Goal: Task Accomplishment & Management: Use online tool/utility

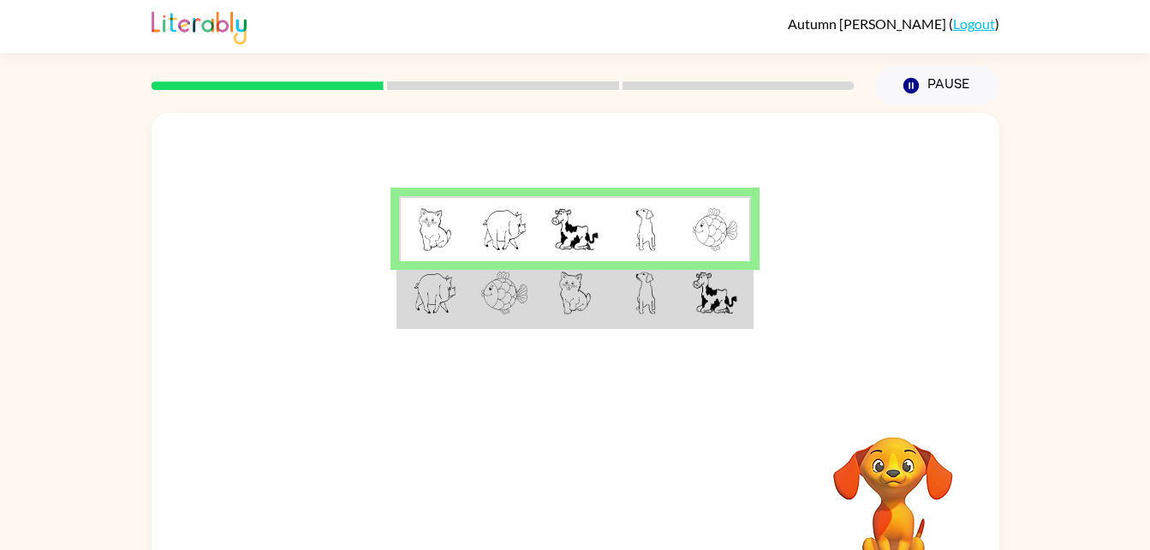
click at [433, 313] on img at bounding box center [435, 292] width 45 height 43
click at [427, 307] on img at bounding box center [435, 292] width 45 height 43
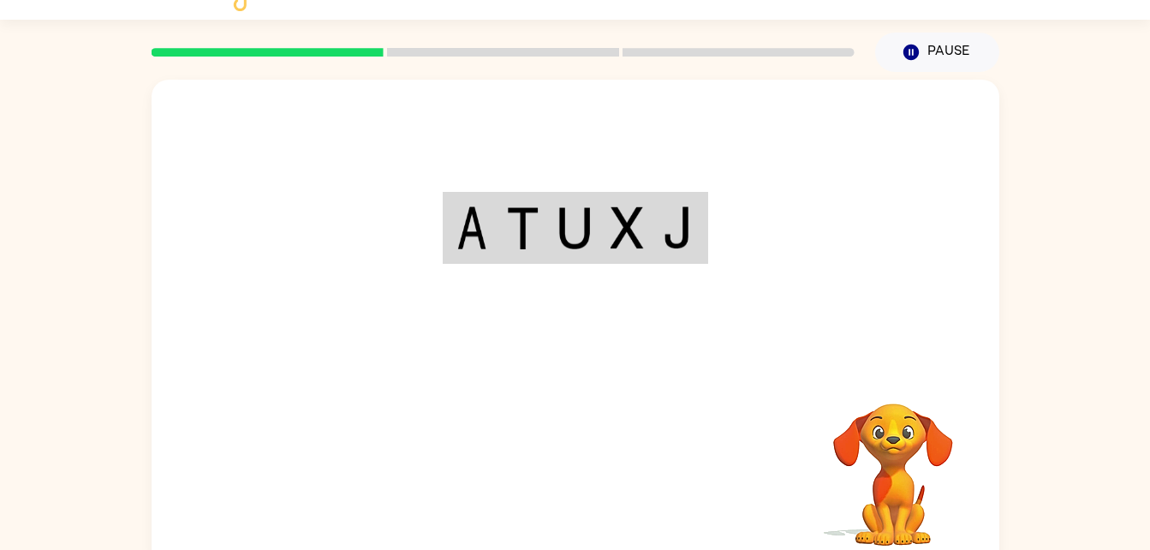
scroll to position [34, 0]
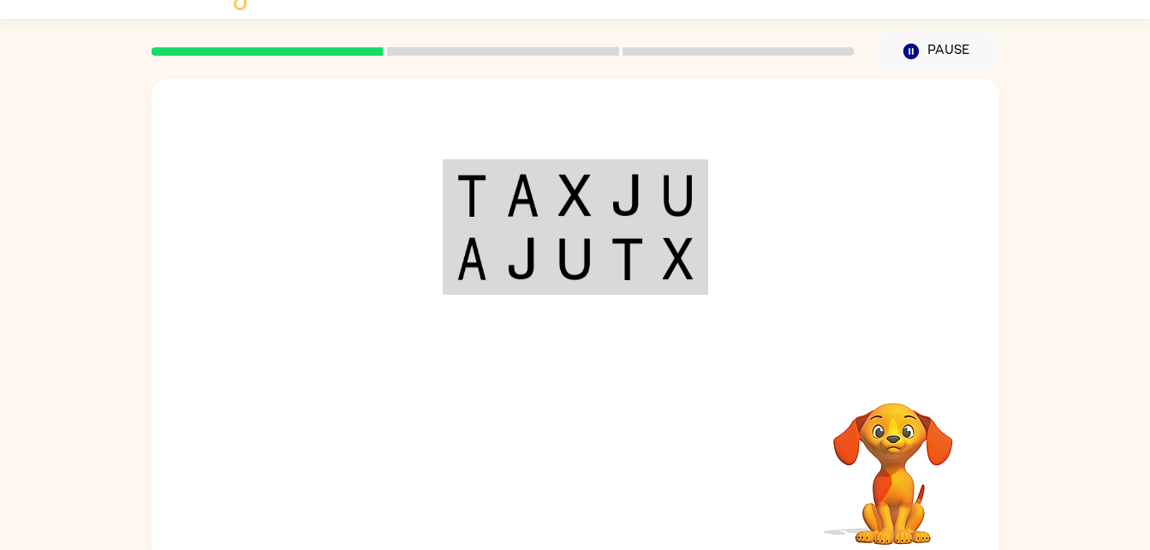
click at [660, 200] on td at bounding box center [679, 195] width 52 height 66
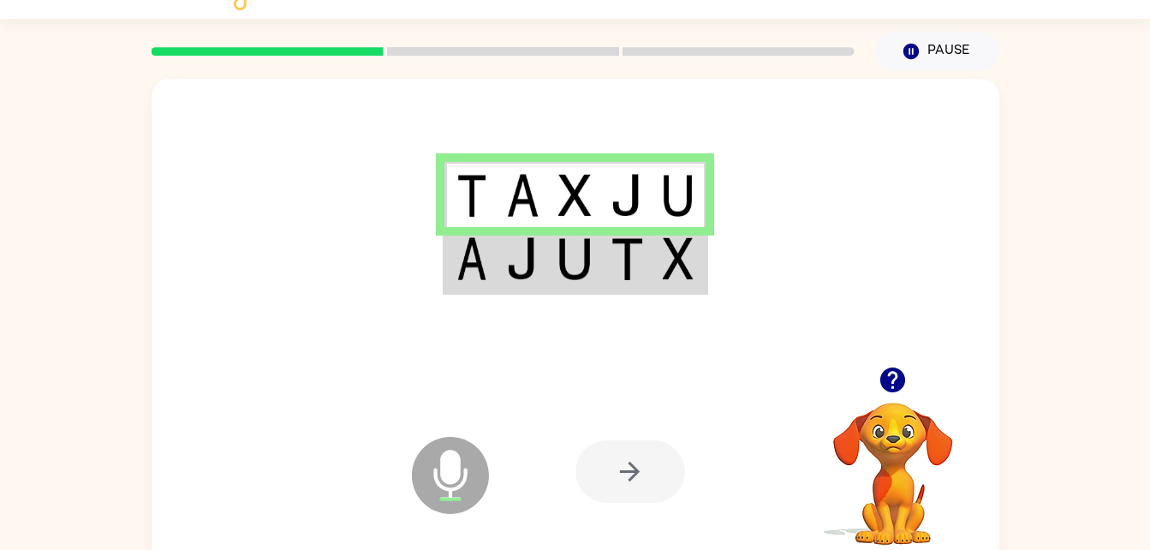
click at [662, 192] on td at bounding box center [679, 195] width 52 height 66
click at [498, 263] on td at bounding box center [523, 260] width 52 height 66
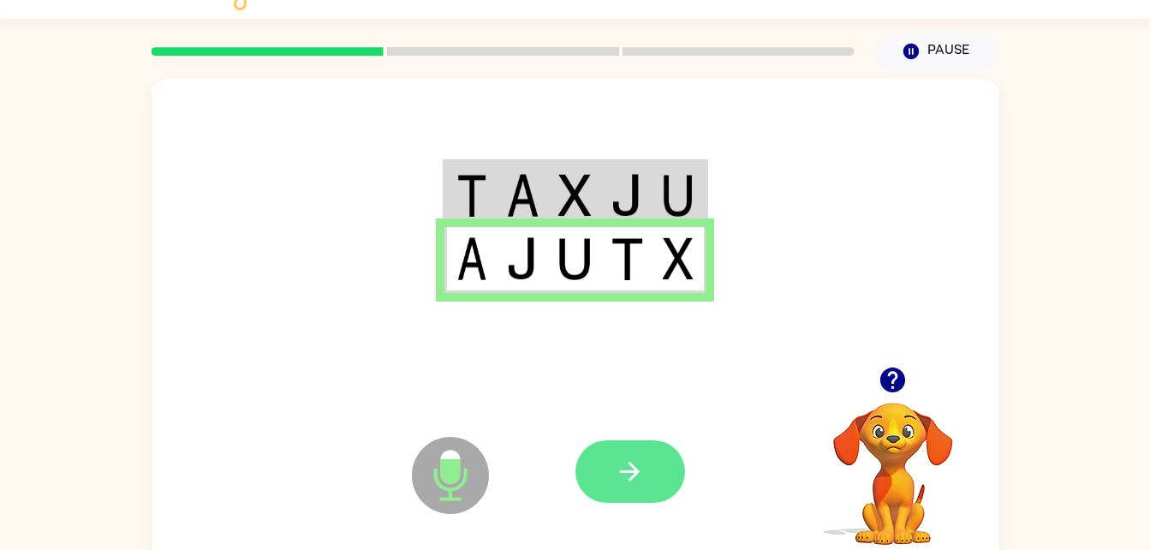
click at [653, 475] on button "button" at bounding box center [631, 471] width 110 height 63
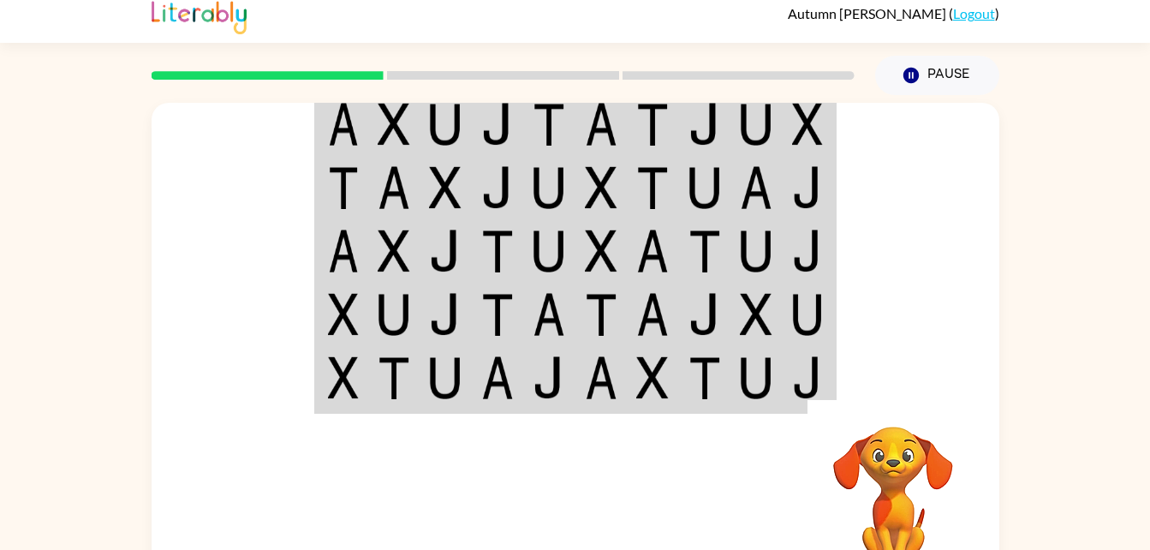
scroll to position [5, 0]
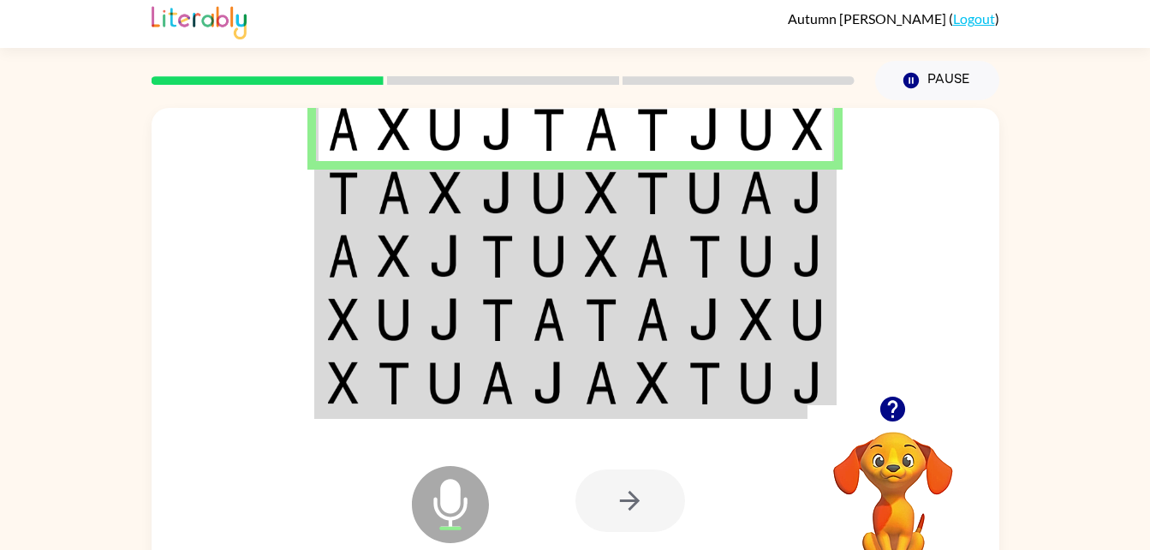
click at [788, 121] on td at bounding box center [809, 129] width 52 height 66
click at [348, 192] on img at bounding box center [343, 192] width 31 height 43
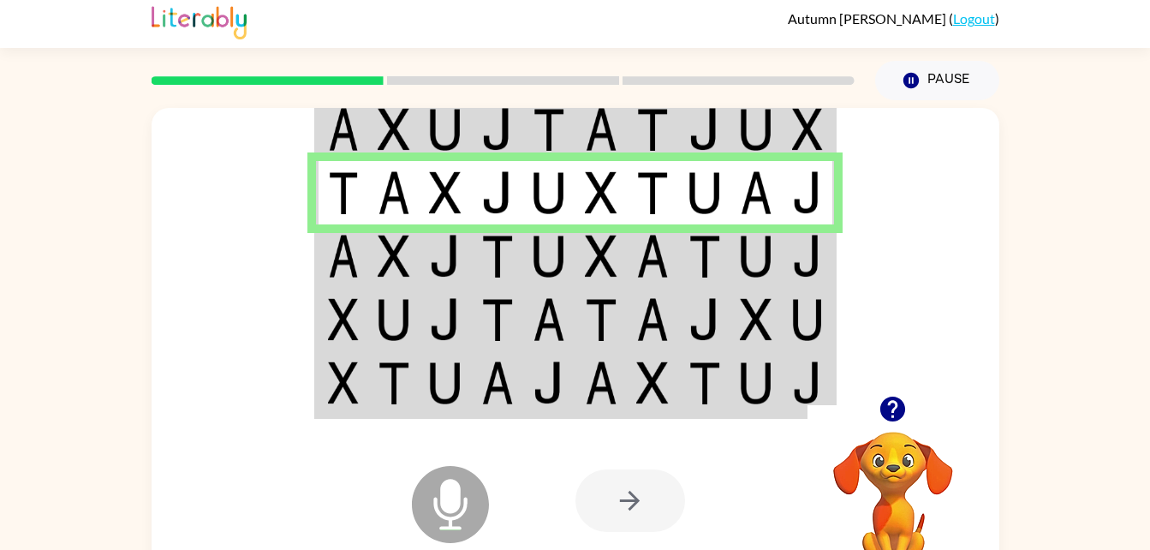
click at [393, 263] on img at bounding box center [394, 256] width 33 height 43
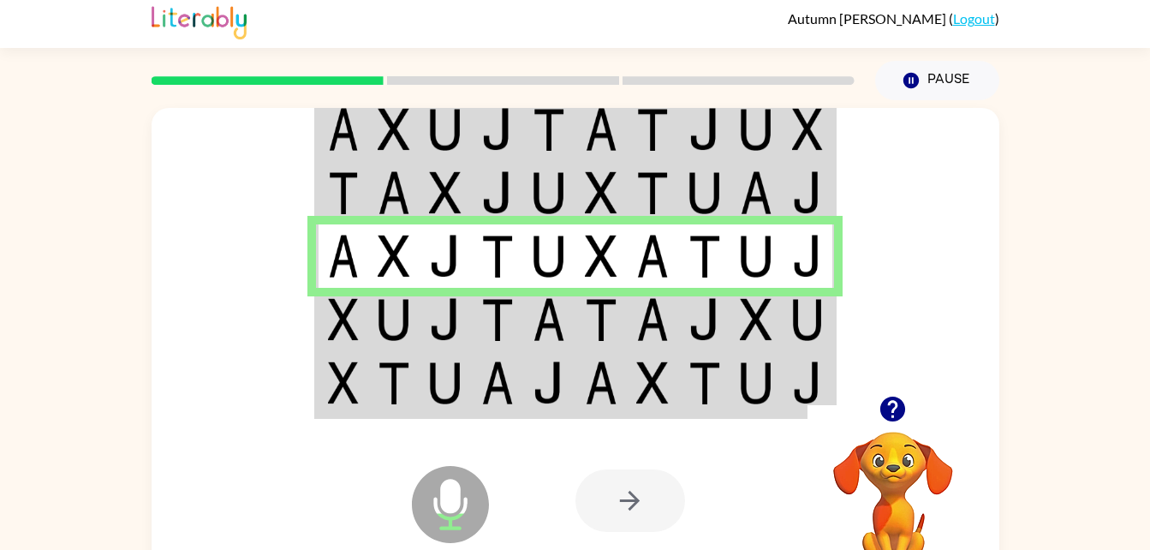
click at [410, 313] on td at bounding box center [394, 319] width 52 height 63
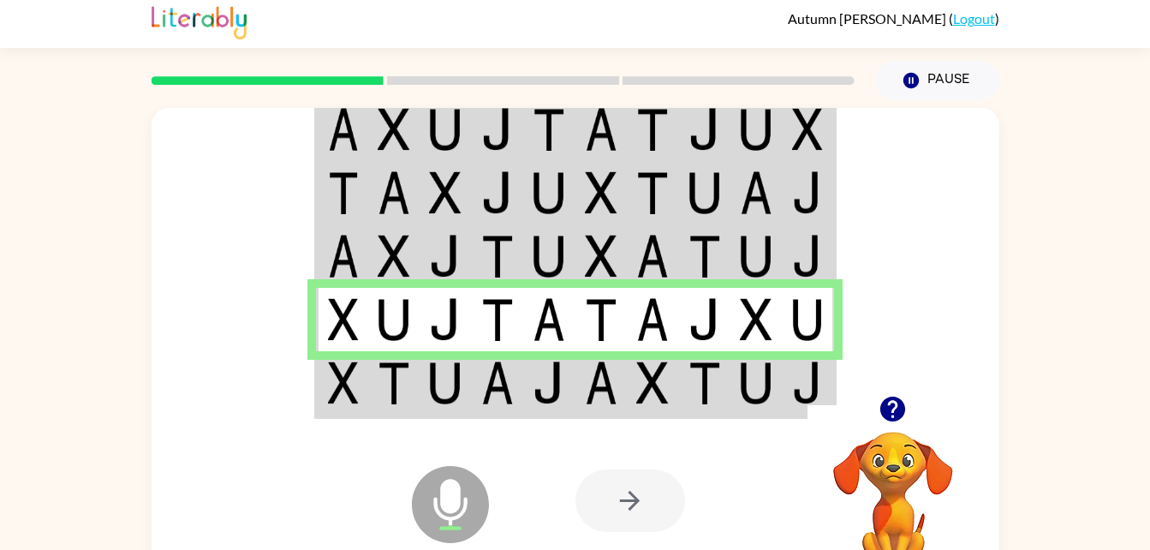
click at [433, 395] on img at bounding box center [445, 382] width 33 height 43
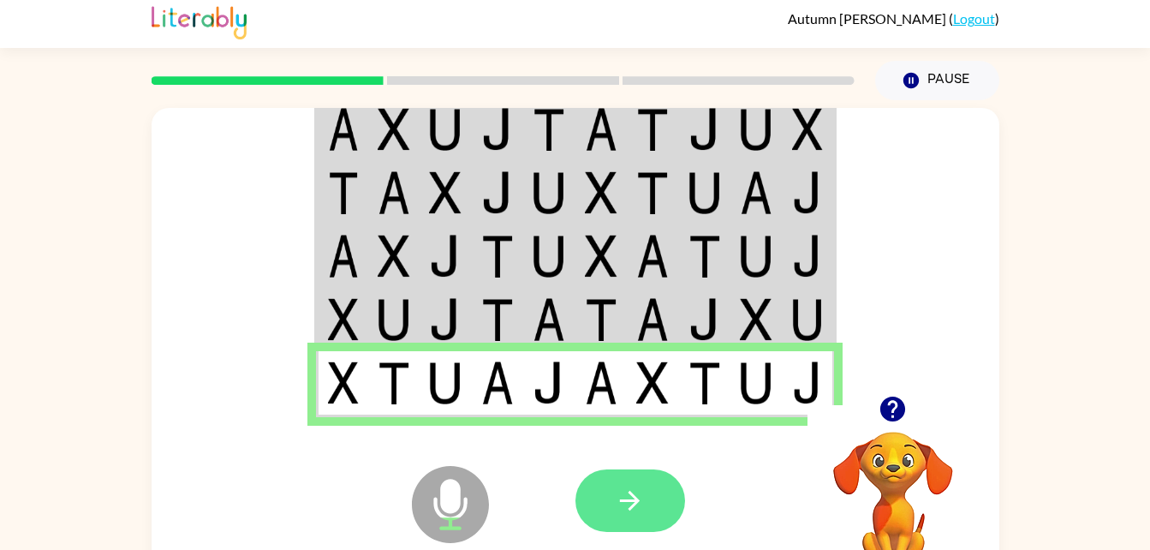
click at [636, 506] on icon "button" at bounding box center [630, 501] width 30 height 30
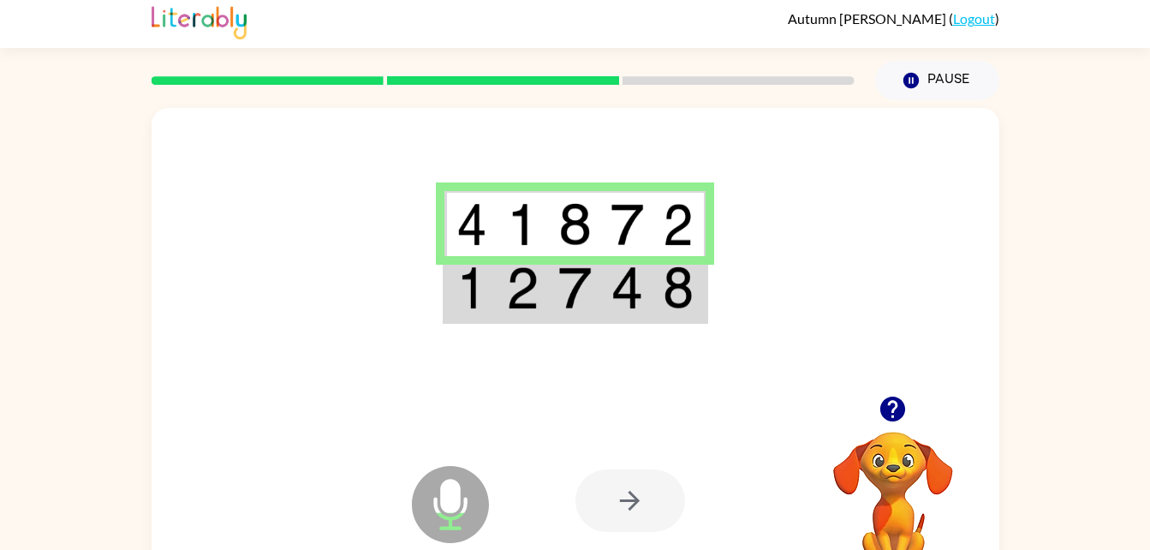
click at [513, 297] on img at bounding box center [522, 287] width 33 height 43
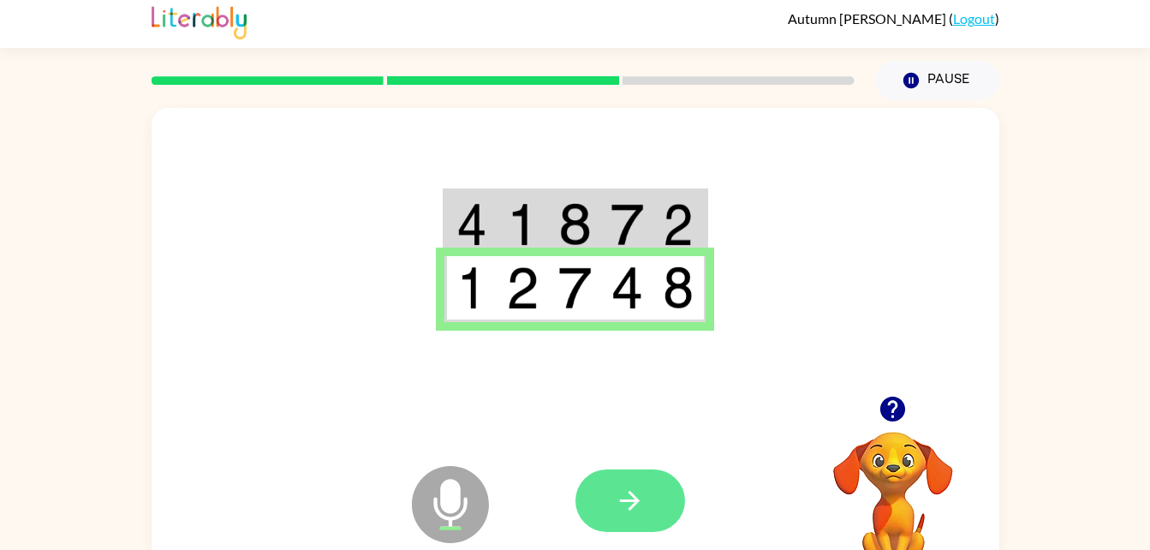
click at [643, 502] on icon "button" at bounding box center [630, 501] width 30 height 30
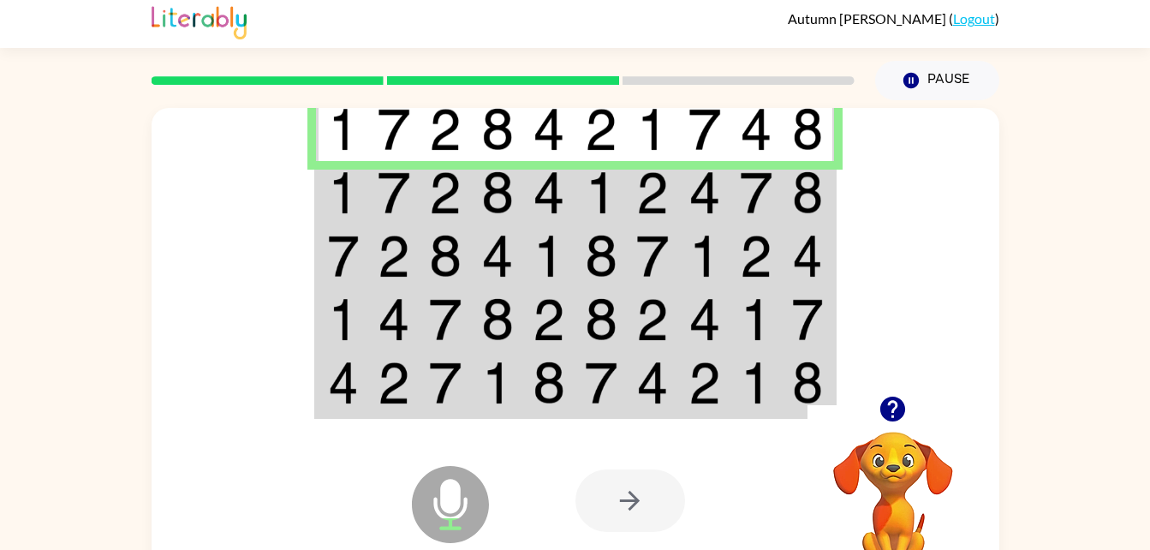
click at [379, 201] on img at bounding box center [394, 192] width 33 height 43
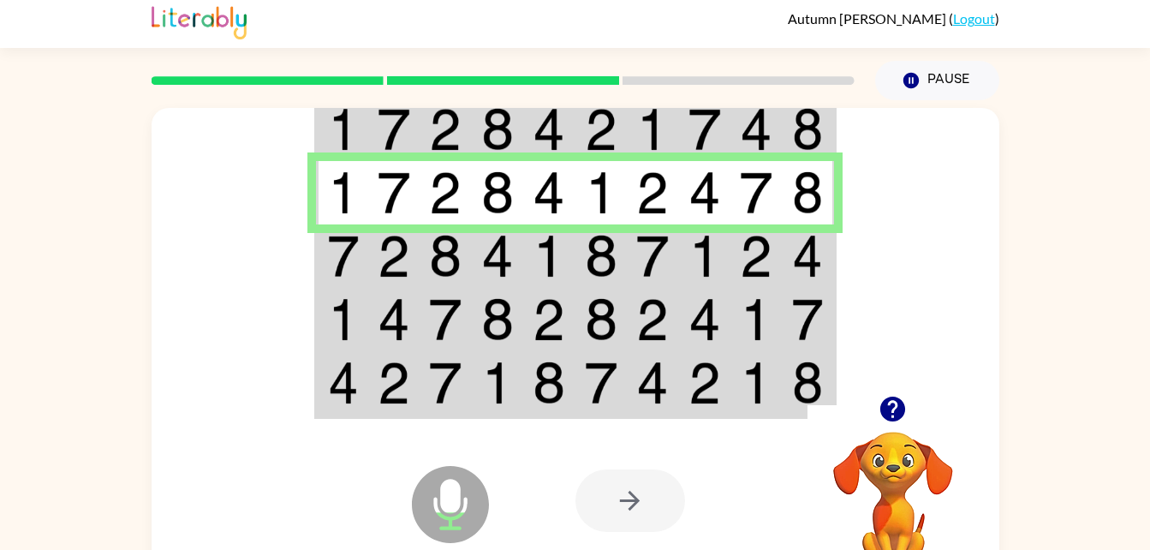
click at [397, 255] on img at bounding box center [394, 256] width 33 height 43
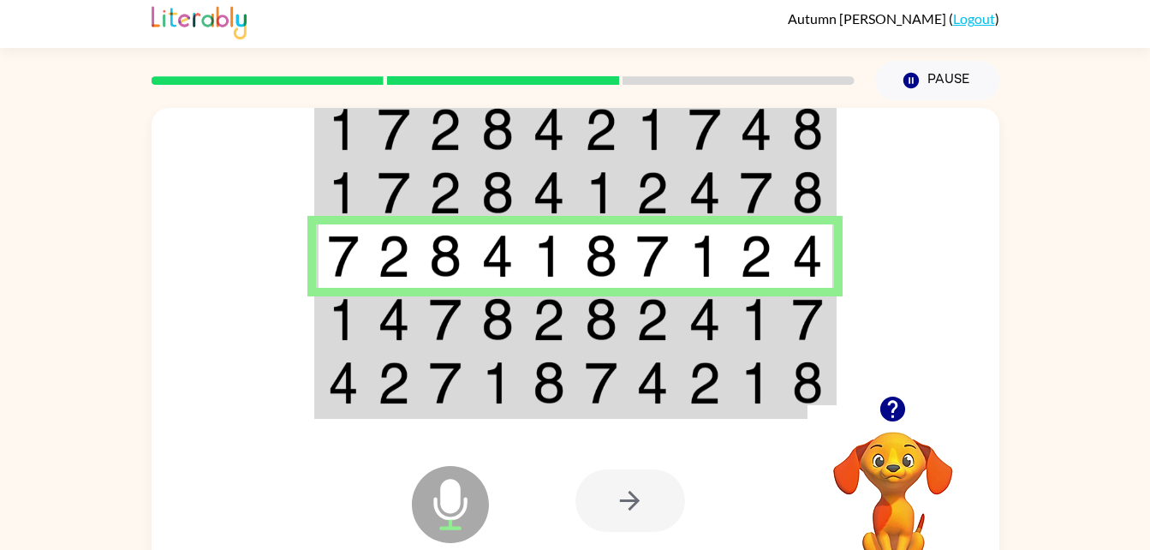
click at [382, 316] on img at bounding box center [394, 319] width 33 height 43
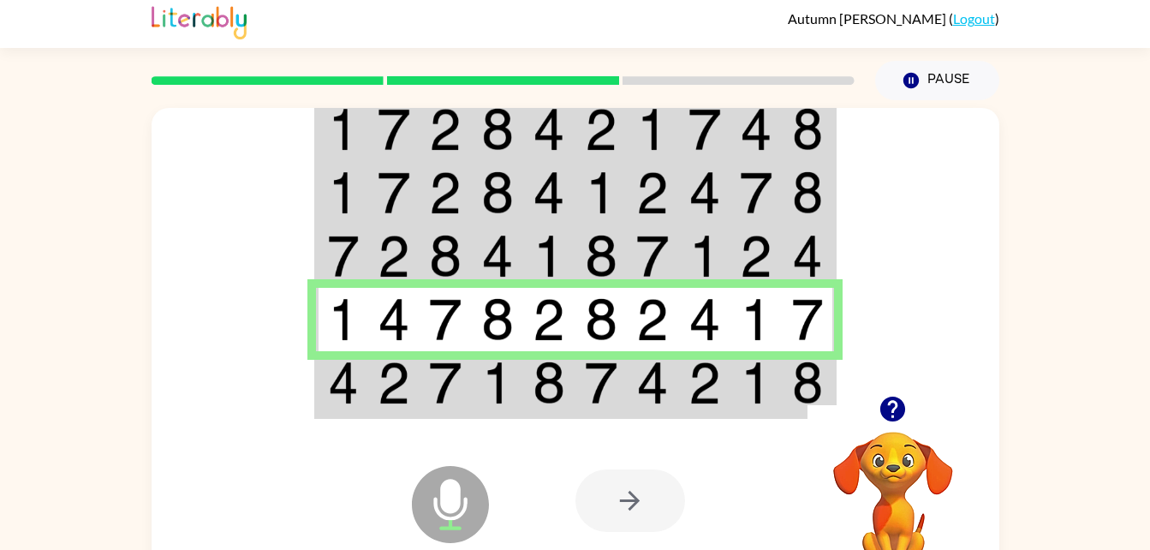
click at [415, 387] on td at bounding box center [394, 384] width 52 height 66
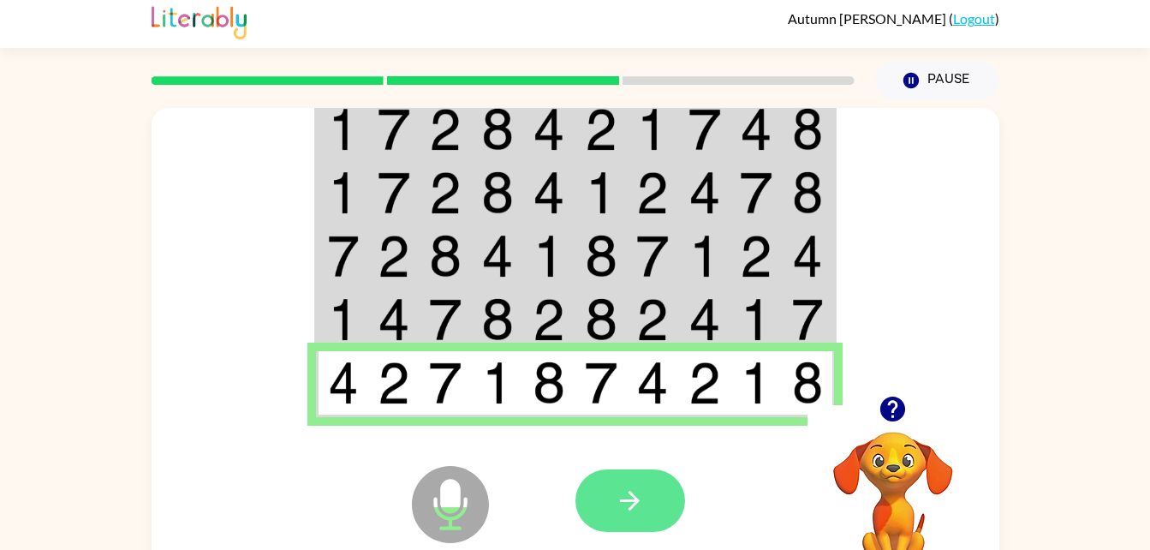
click at [627, 498] on icon "button" at bounding box center [630, 501] width 30 height 30
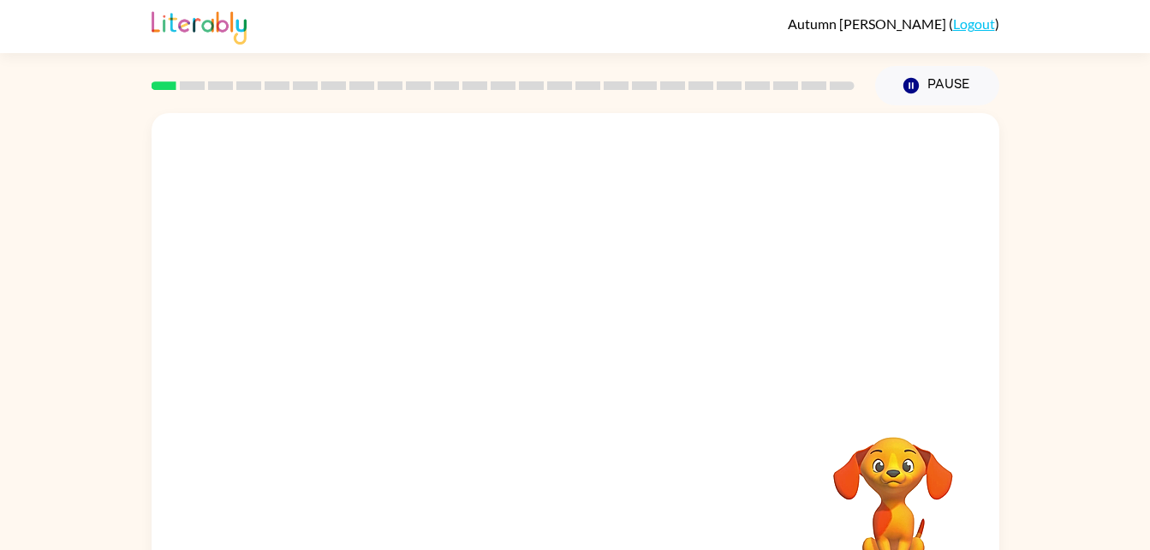
scroll to position [52, 0]
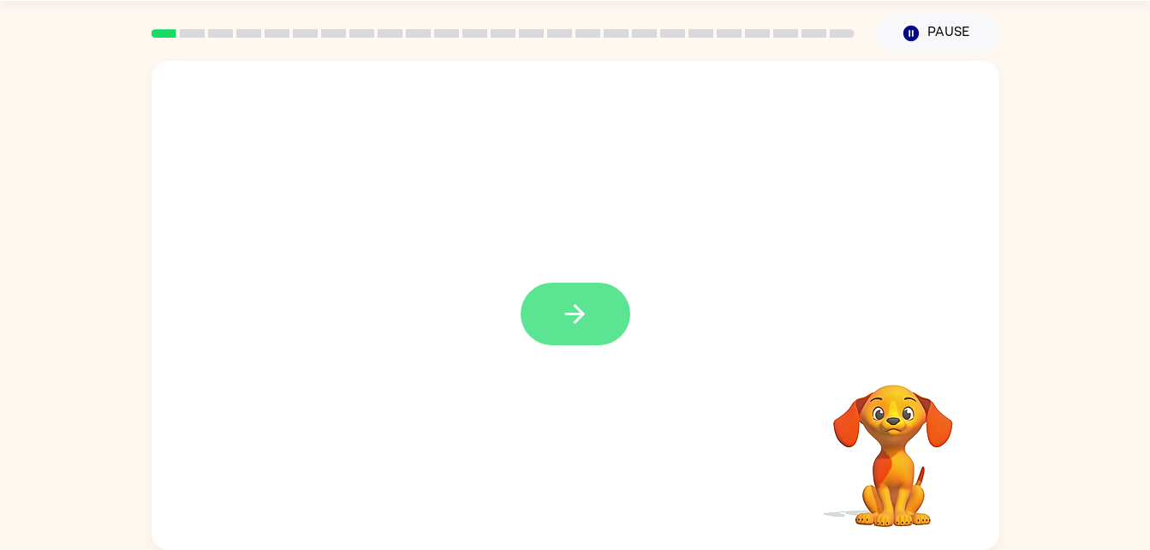
click at [609, 331] on button "button" at bounding box center [576, 314] width 110 height 63
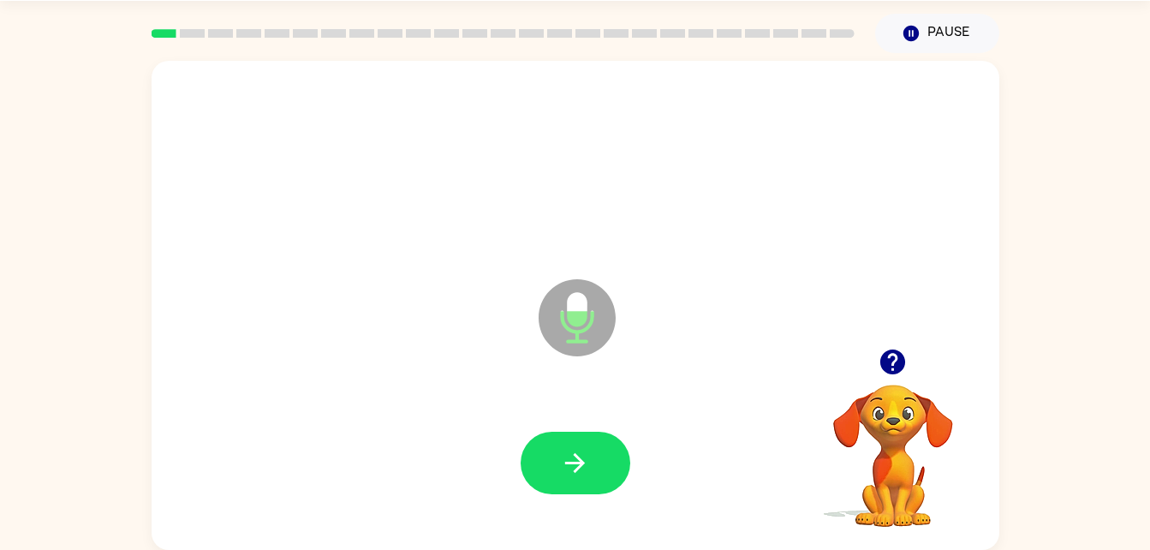
click at [716, 363] on icon "Microphone The Microphone is here when it is your turn to talk" at bounding box center [662, 339] width 257 height 128
click at [574, 480] on button "button" at bounding box center [576, 463] width 110 height 63
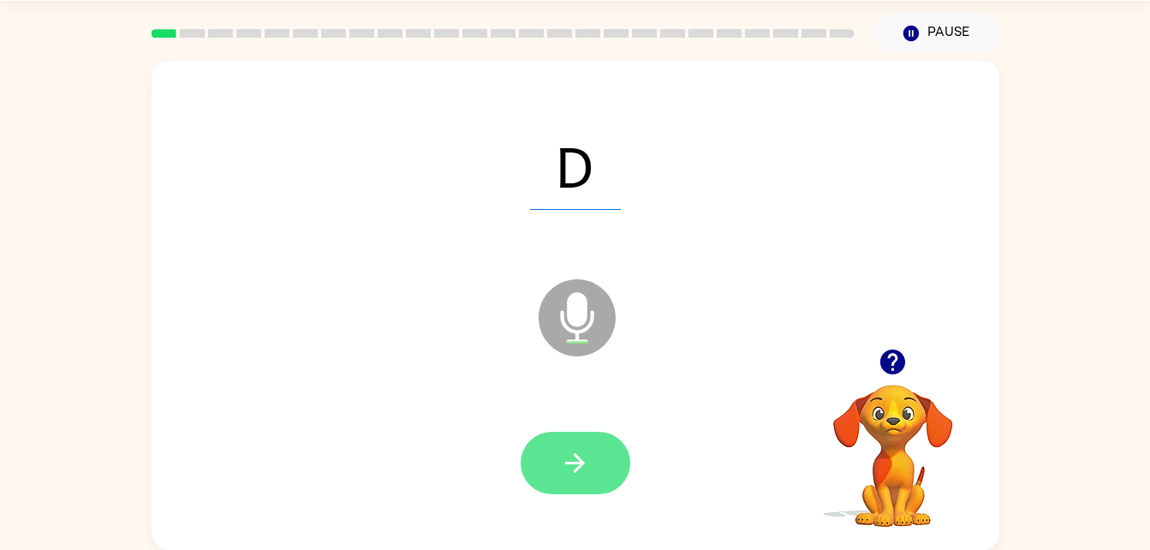
click at [589, 455] on icon "button" at bounding box center [575, 463] width 30 height 30
click at [597, 456] on button "button" at bounding box center [576, 463] width 110 height 63
click at [585, 462] on icon "button" at bounding box center [575, 463] width 30 height 30
click at [610, 457] on button "button" at bounding box center [576, 463] width 110 height 63
click at [561, 456] on icon "button" at bounding box center [575, 463] width 30 height 30
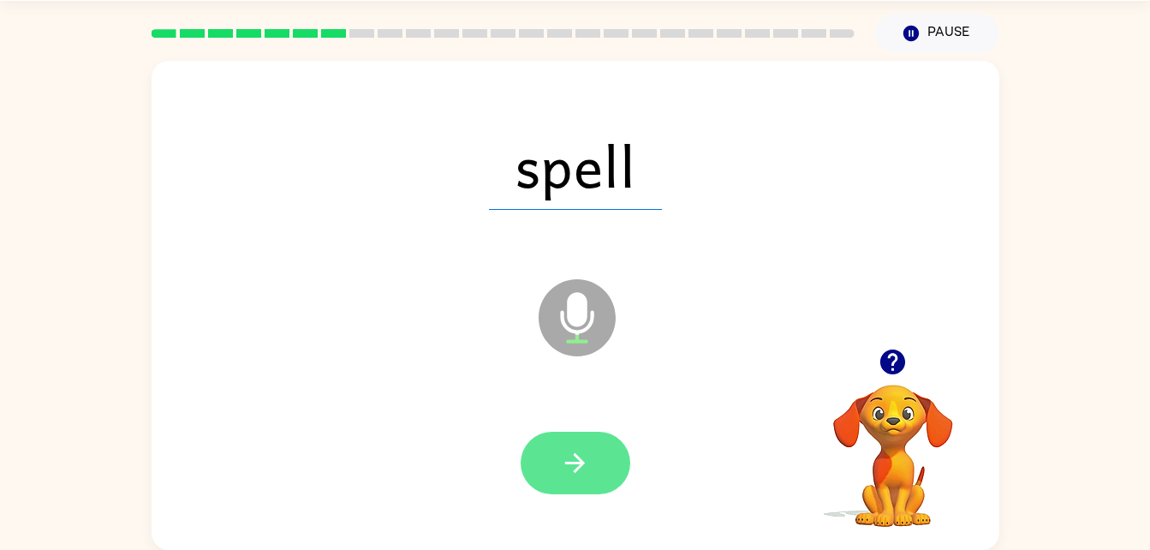
click at [584, 453] on icon "button" at bounding box center [575, 463] width 30 height 30
click at [618, 447] on button "button" at bounding box center [576, 463] width 110 height 63
click at [582, 490] on button "button" at bounding box center [576, 463] width 110 height 63
click at [590, 466] on button "button" at bounding box center [576, 463] width 110 height 63
click at [574, 445] on button "button" at bounding box center [576, 463] width 110 height 63
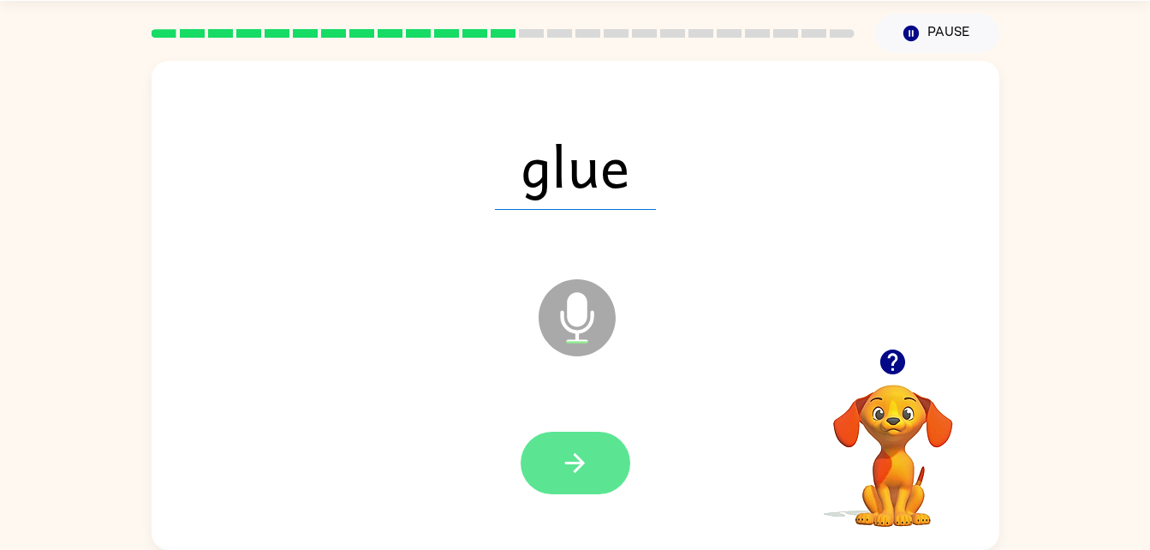
click at [591, 449] on button "button" at bounding box center [576, 463] width 110 height 63
click at [585, 455] on icon "button" at bounding box center [575, 463] width 30 height 30
click at [589, 457] on icon "button" at bounding box center [575, 463] width 30 height 30
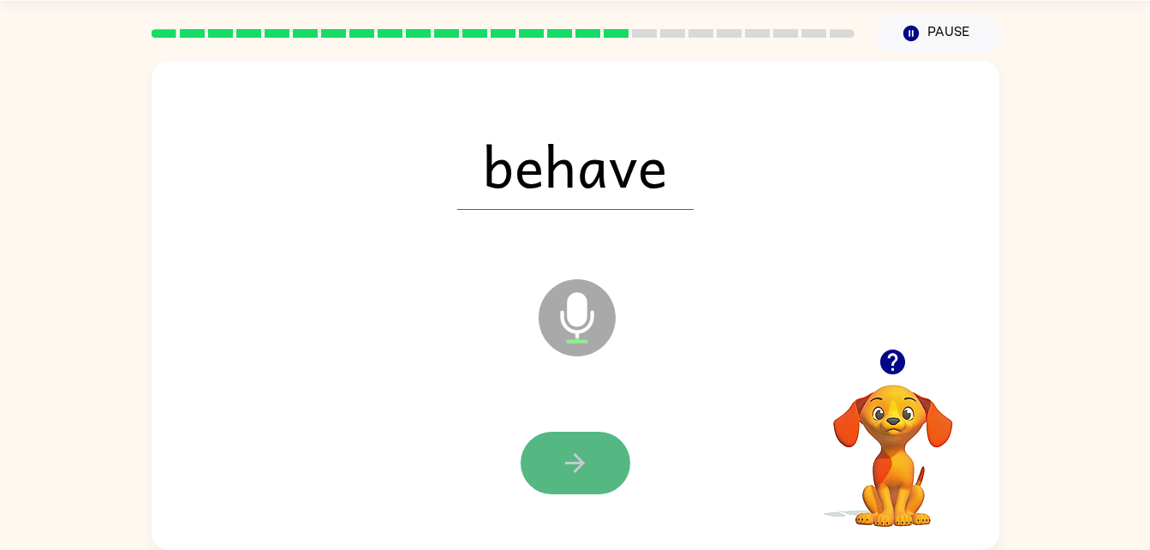
click at [589, 456] on icon "button" at bounding box center [575, 463] width 30 height 30
click at [575, 466] on icon "button" at bounding box center [575, 463] width 30 height 30
click at [576, 462] on icon "button" at bounding box center [575, 463] width 20 height 20
click at [571, 444] on button "button" at bounding box center [576, 463] width 110 height 63
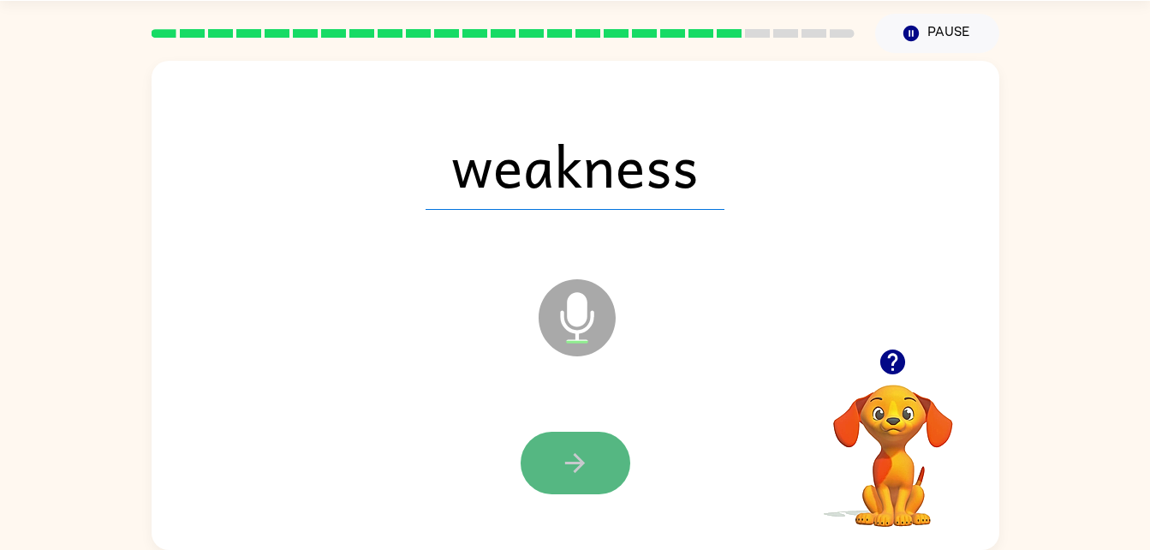
click at [600, 452] on button "button" at bounding box center [576, 463] width 110 height 63
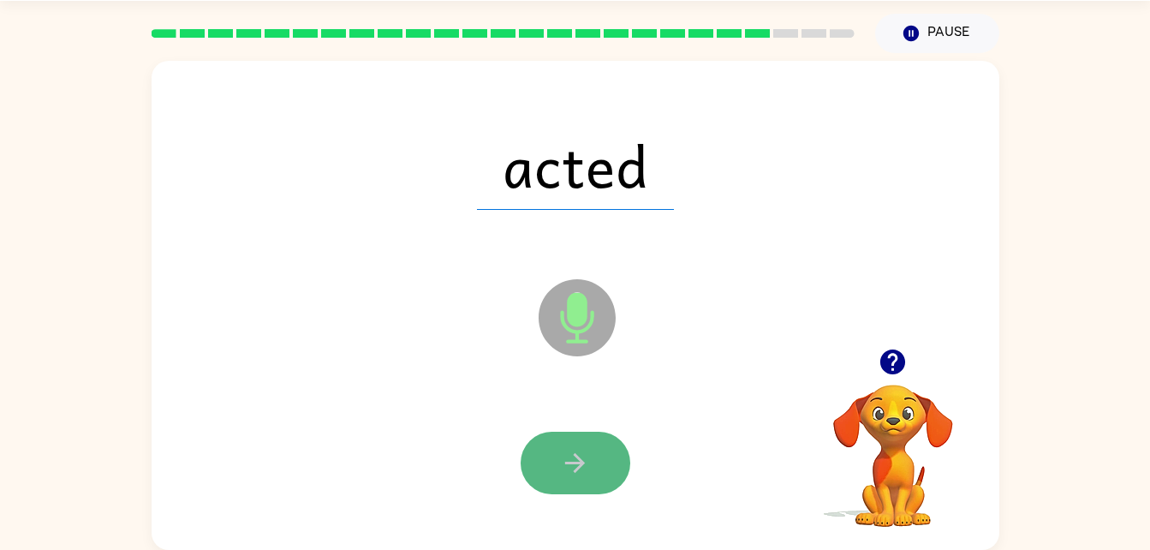
click at [585, 468] on icon "button" at bounding box center [575, 463] width 30 height 30
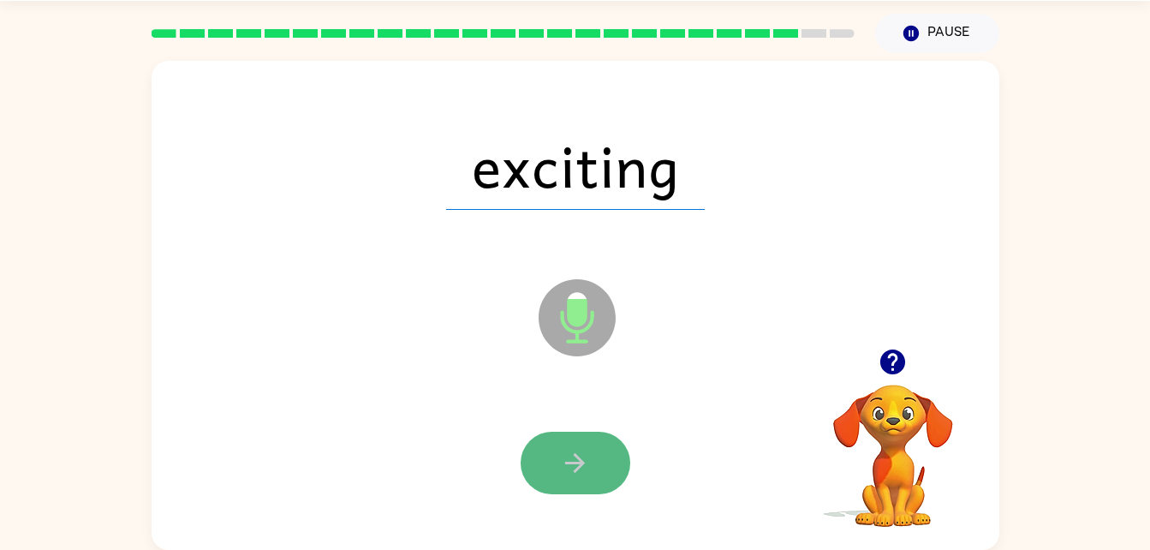
click at [574, 446] on button "button" at bounding box center [576, 463] width 110 height 63
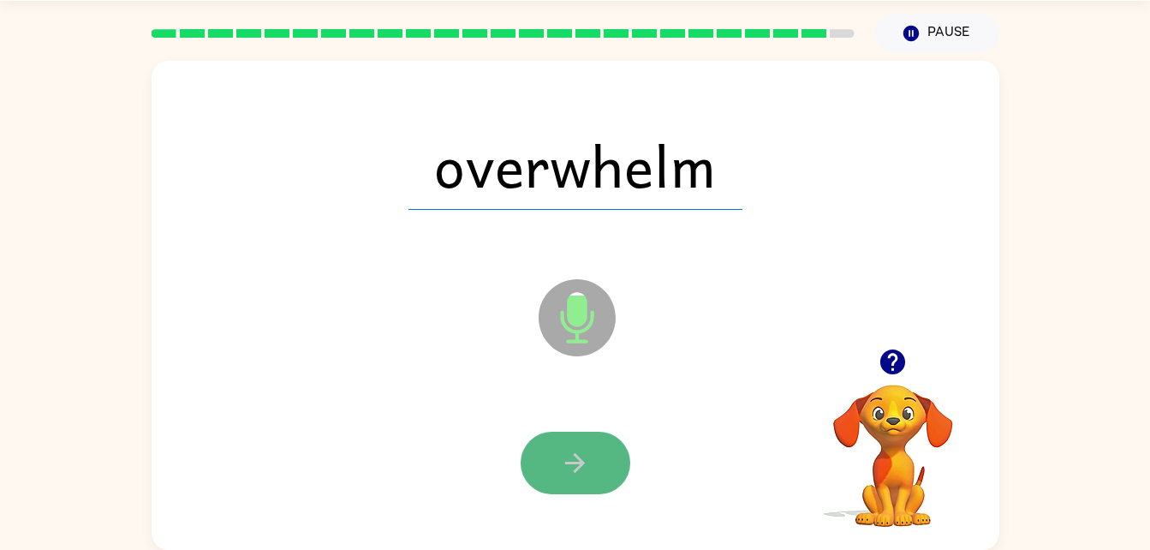
click at [588, 456] on icon "button" at bounding box center [575, 463] width 30 height 30
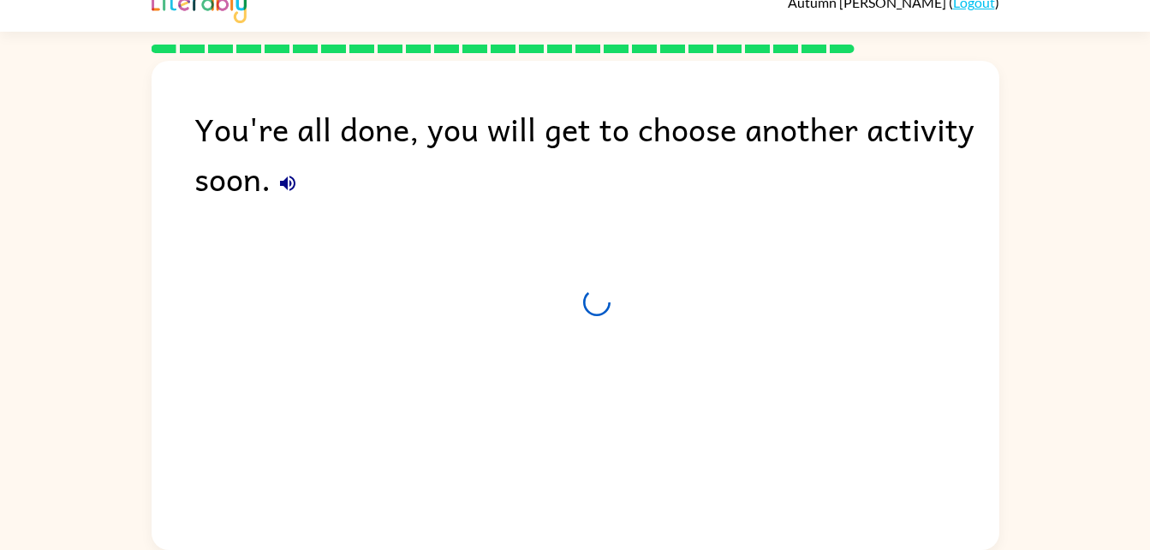
scroll to position [21, 0]
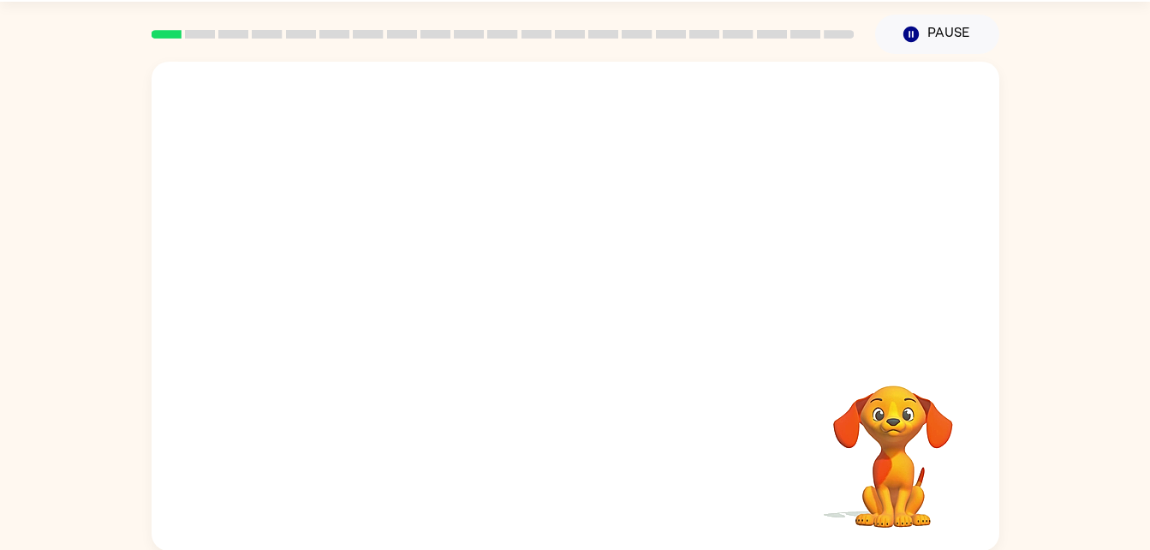
scroll to position [52, 0]
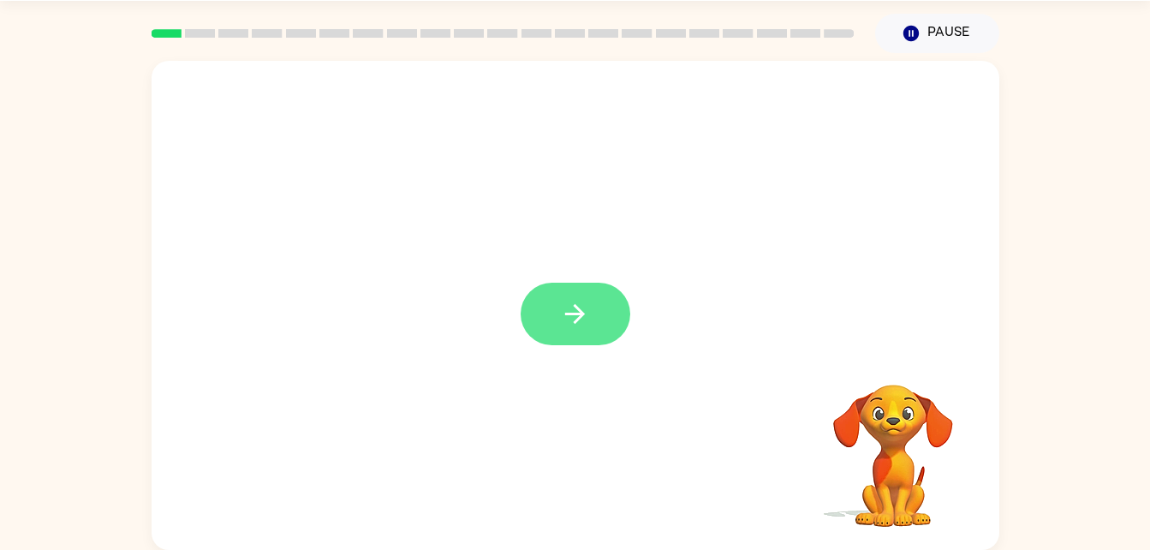
click at [567, 331] on button "button" at bounding box center [576, 314] width 110 height 63
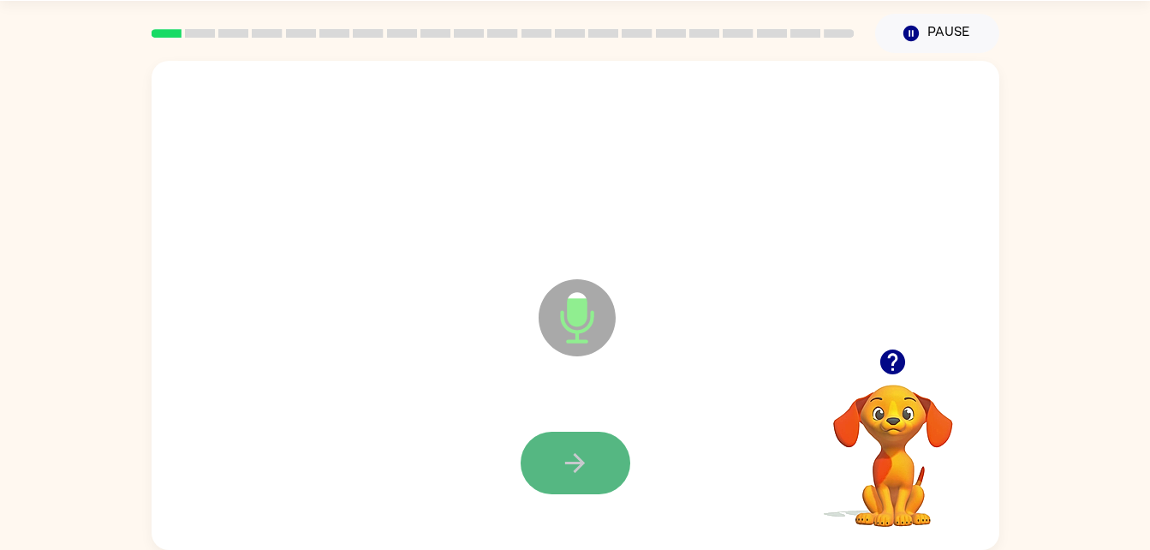
click at [598, 439] on button "button" at bounding box center [576, 463] width 110 height 63
click at [589, 458] on icon "button" at bounding box center [575, 463] width 30 height 30
click at [576, 453] on icon "button" at bounding box center [575, 463] width 30 height 30
click at [577, 445] on button "button" at bounding box center [576, 463] width 110 height 63
click at [578, 440] on button "button" at bounding box center [576, 463] width 110 height 63
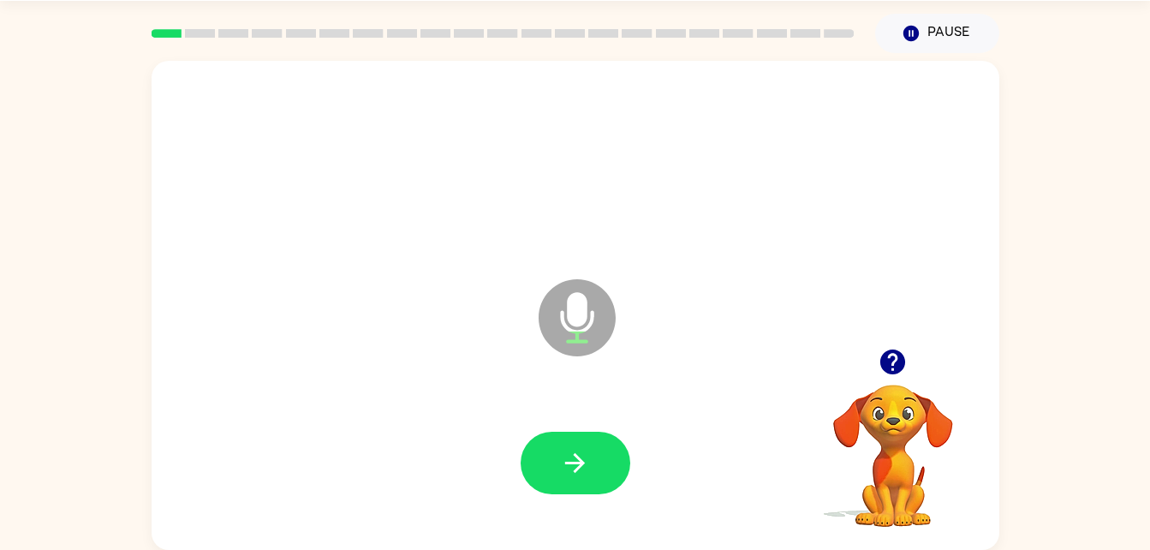
click at [546, 424] on div at bounding box center [576, 463] width 814 height 140
click at [563, 461] on icon "button" at bounding box center [575, 463] width 30 height 30
click at [588, 467] on icon "button" at bounding box center [575, 463] width 30 height 30
click at [575, 450] on icon "button" at bounding box center [575, 463] width 30 height 30
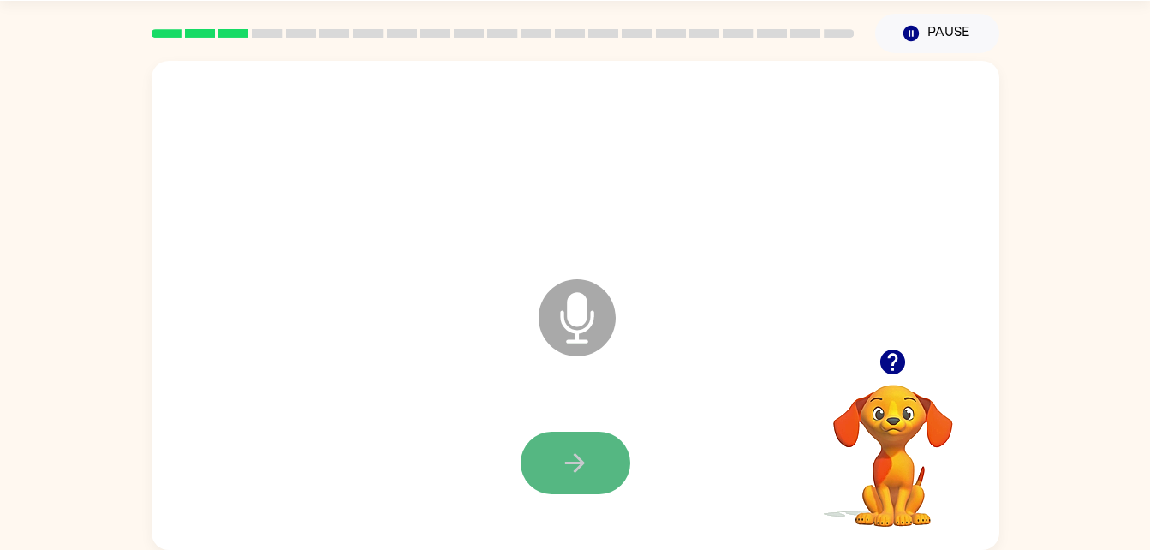
click at [599, 485] on button "button" at bounding box center [576, 463] width 110 height 63
click at [538, 463] on button "button" at bounding box center [576, 463] width 110 height 63
click at [576, 472] on icon "button" at bounding box center [575, 463] width 20 height 20
click at [569, 462] on icon "button" at bounding box center [575, 463] width 20 height 20
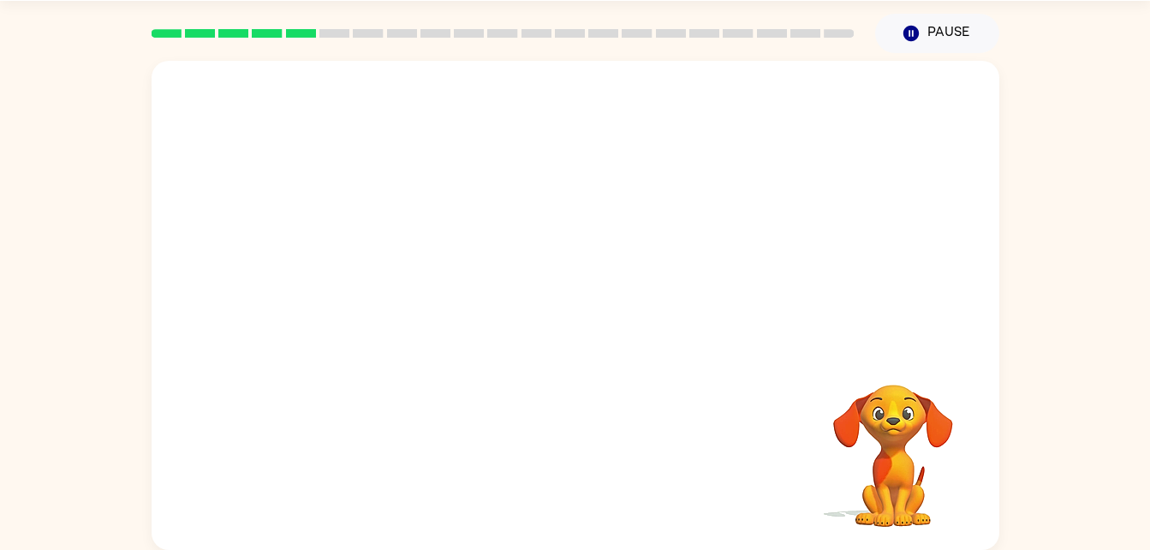
click at [2, 528] on div "Your browser must support playing .mp4 files to use Literably. Please try using…" at bounding box center [575, 301] width 1150 height 497
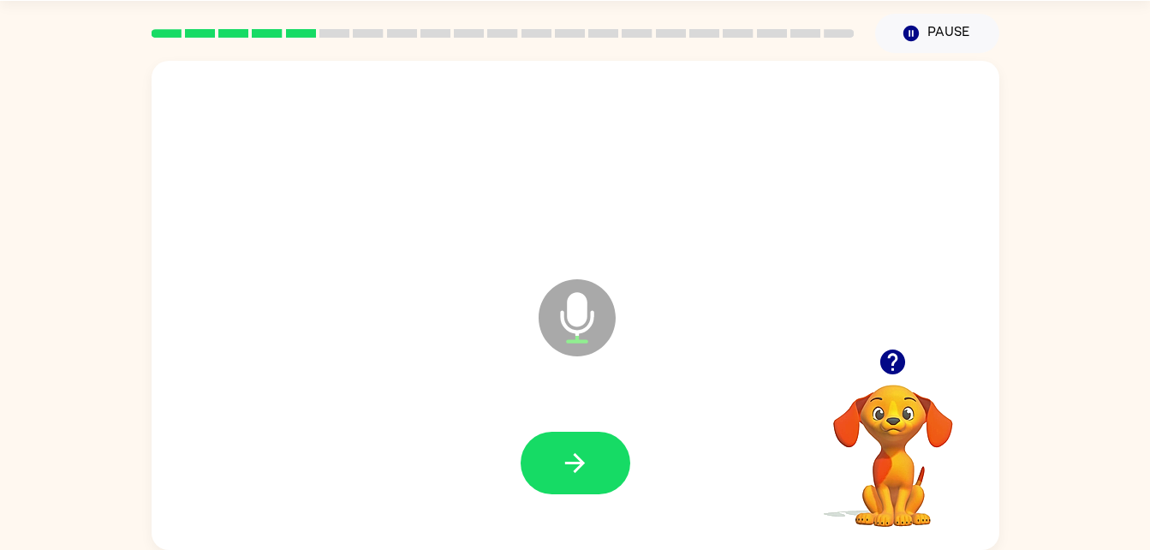
click at [886, 370] on icon "button" at bounding box center [892, 361] width 25 height 25
click at [547, 463] on button "button" at bounding box center [576, 463] width 110 height 63
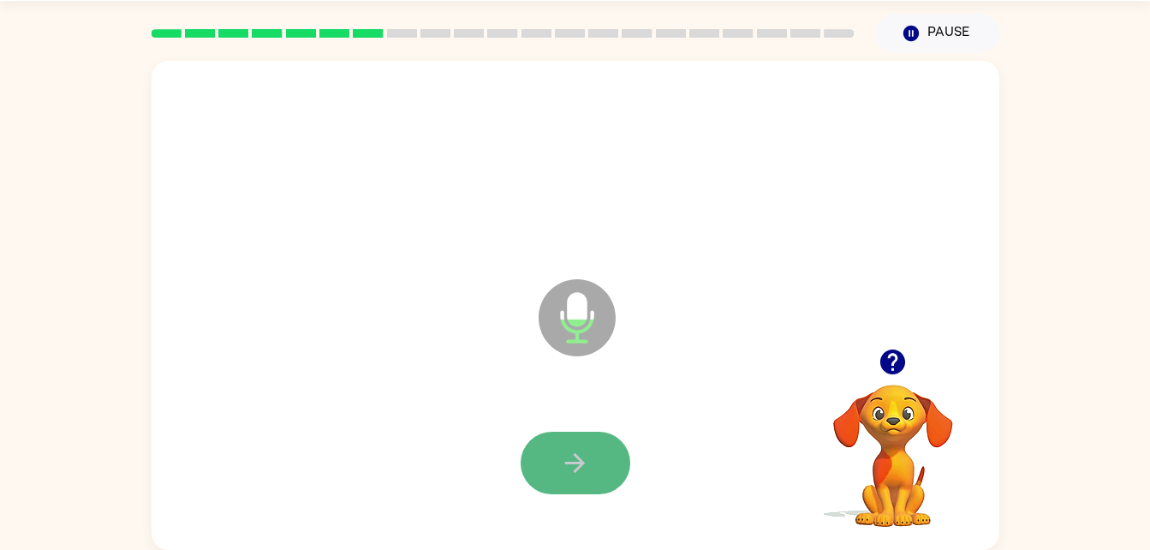
click at [563, 459] on icon "button" at bounding box center [575, 463] width 30 height 30
click at [567, 453] on icon "button" at bounding box center [575, 463] width 30 height 30
click at [569, 458] on icon "button" at bounding box center [575, 463] width 30 height 30
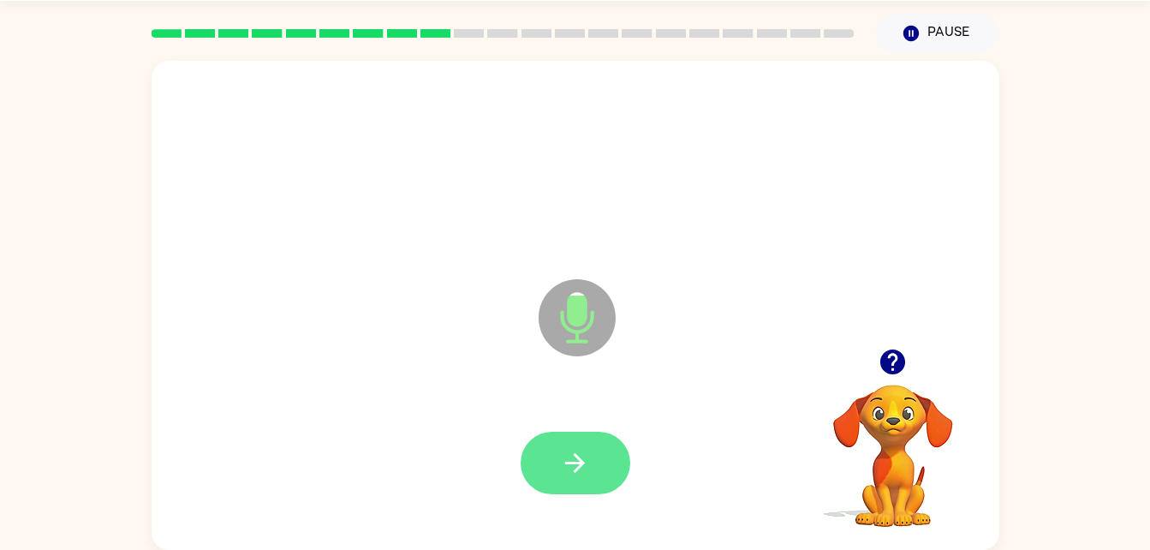
click at [540, 463] on button "button" at bounding box center [576, 463] width 110 height 63
click at [572, 464] on icon "button" at bounding box center [575, 463] width 30 height 30
click at [607, 458] on button "button" at bounding box center [576, 463] width 110 height 63
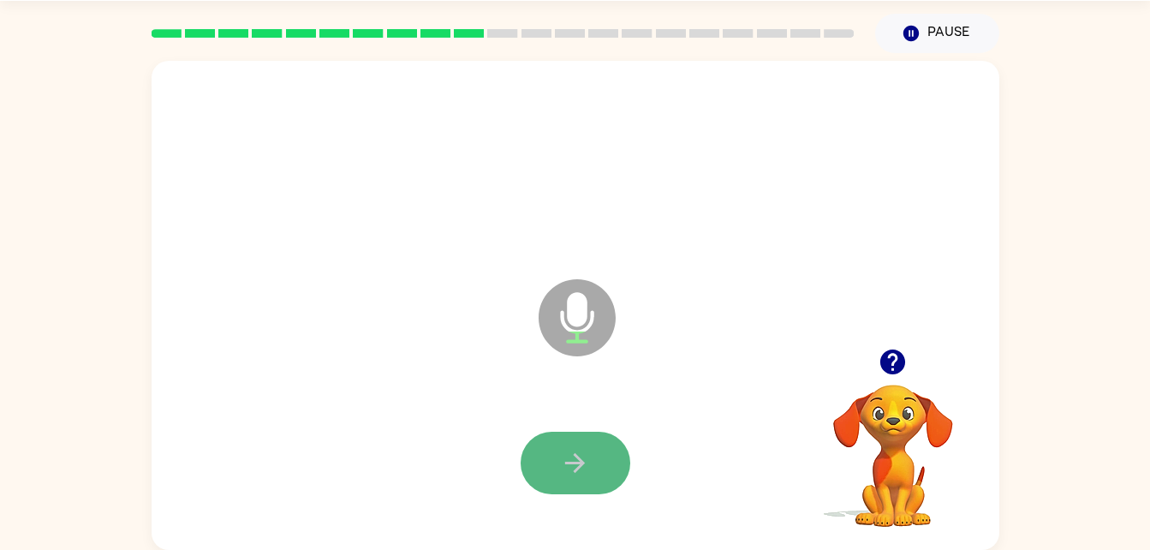
click at [597, 456] on button "button" at bounding box center [576, 463] width 110 height 63
click at [573, 463] on icon "button" at bounding box center [575, 463] width 20 height 20
click at [565, 452] on icon "button" at bounding box center [575, 463] width 30 height 30
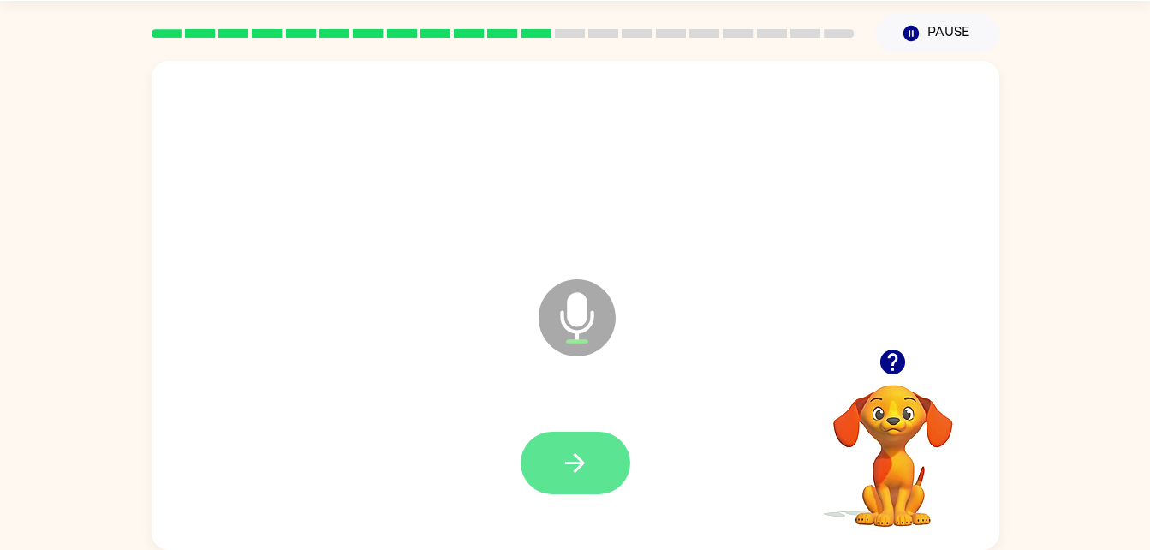
click at [570, 461] on icon "button" at bounding box center [575, 463] width 30 height 30
click at [570, 463] on icon "button" at bounding box center [575, 463] width 20 height 20
click at [569, 456] on icon "button" at bounding box center [575, 463] width 30 height 30
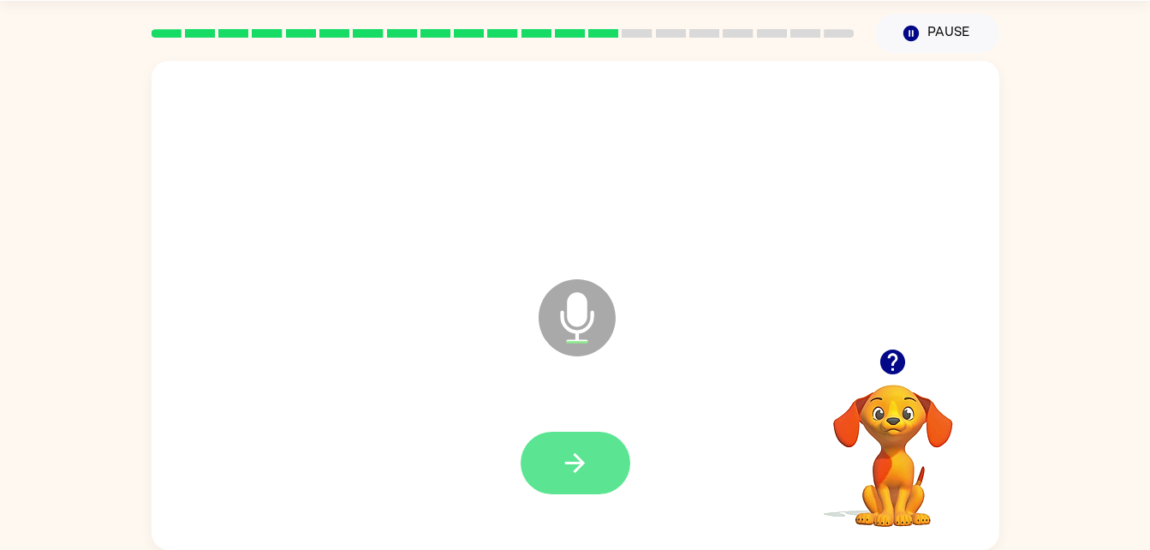
click at [570, 462] on icon "button" at bounding box center [575, 463] width 20 height 20
click at [564, 466] on icon "button" at bounding box center [575, 463] width 30 height 30
click at [558, 457] on button "button" at bounding box center [576, 463] width 110 height 63
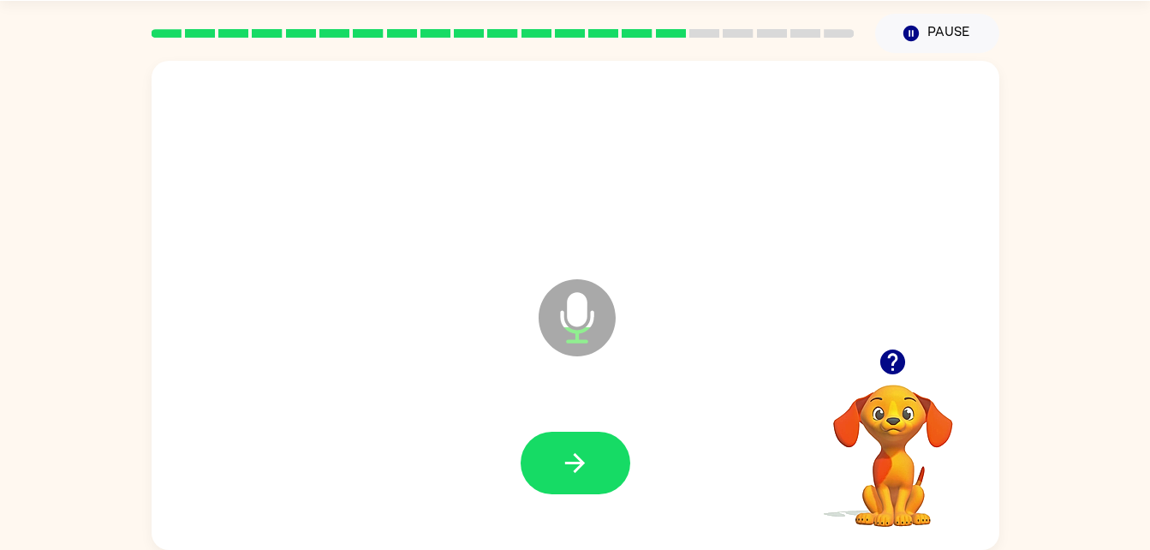
click at [558, 457] on button "button" at bounding box center [576, 463] width 110 height 63
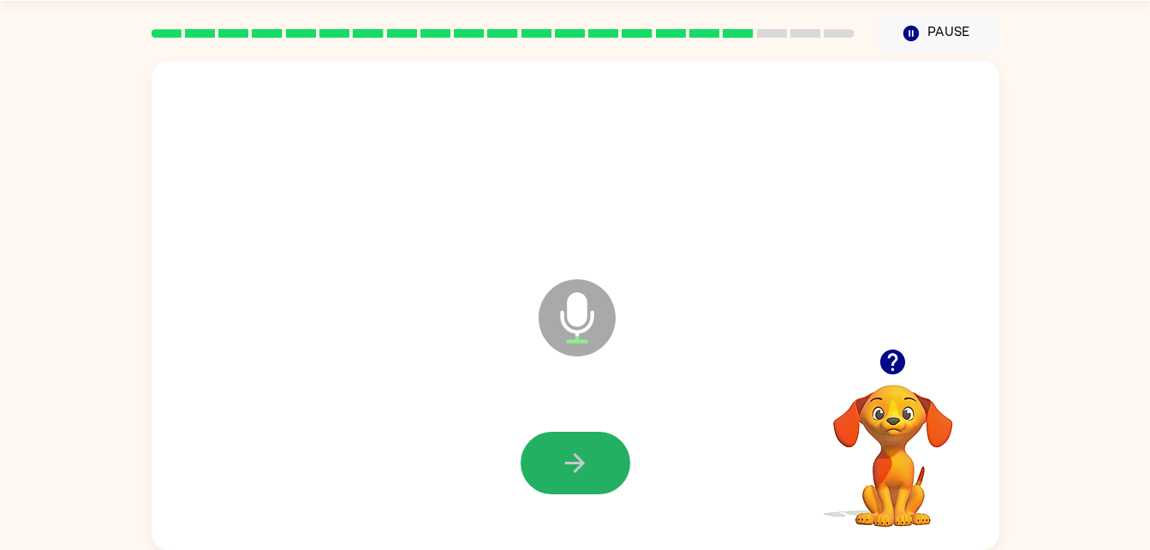
click at [558, 457] on button "button" at bounding box center [576, 463] width 110 height 63
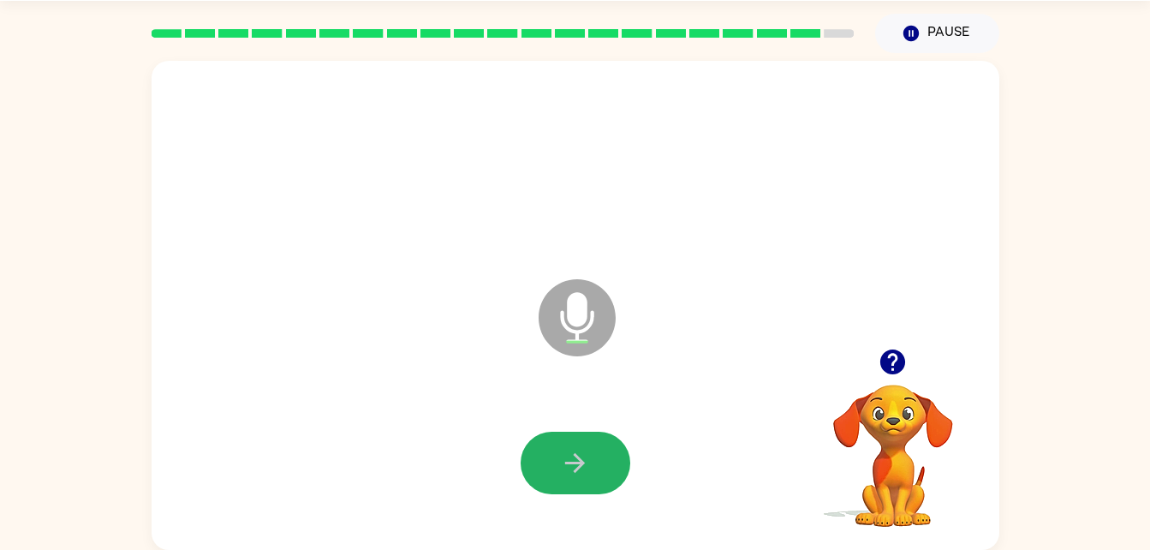
click at [558, 457] on button "button" at bounding box center [576, 463] width 110 height 63
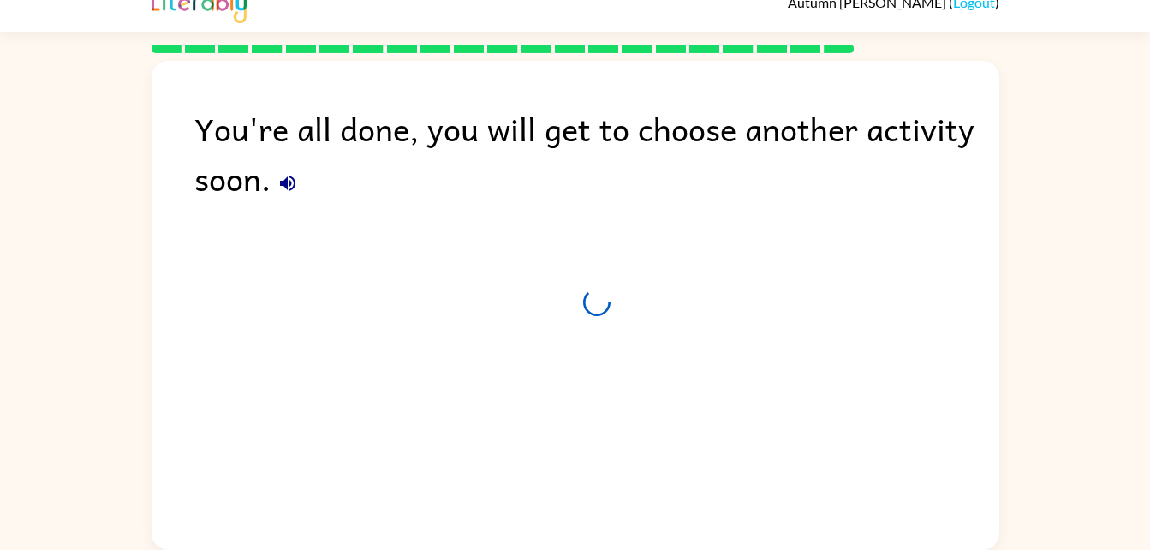
scroll to position [21, 0]
